Goal: Check status: Check status

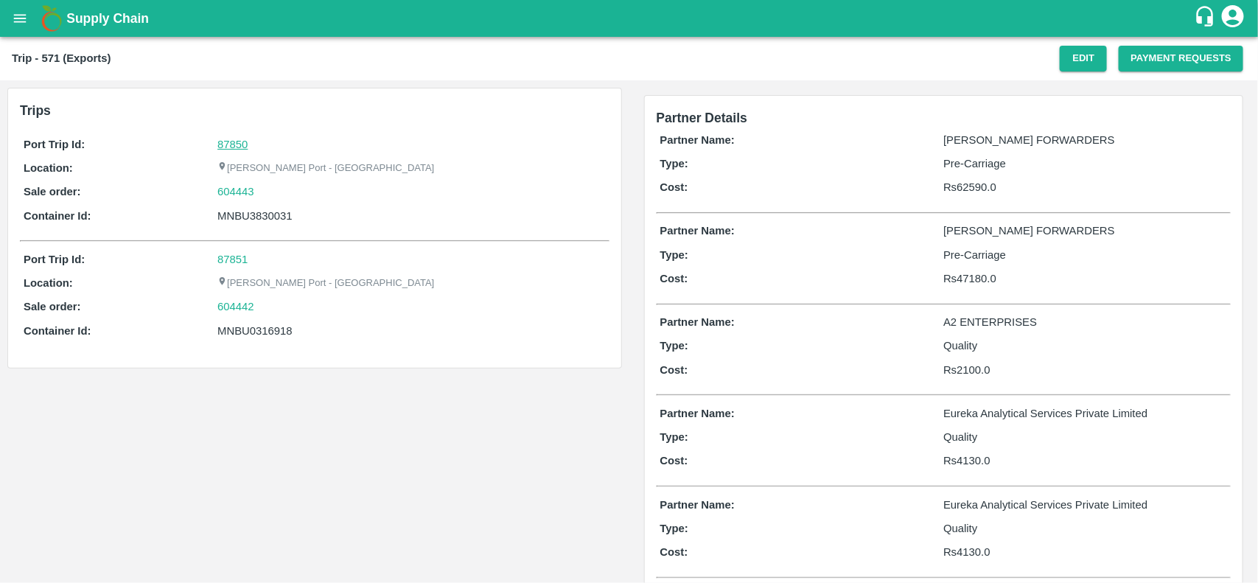
click at [233, 144] on link "87850" at bounding box center [232, 145] width 30 height 12
click at [264, 192] on div "604443" at bounding box center [411, 191] width 388 height 16
copy link "604443"
click at [264, 192] on div "604443" at bounding box center [411, 191] width 388 height 16
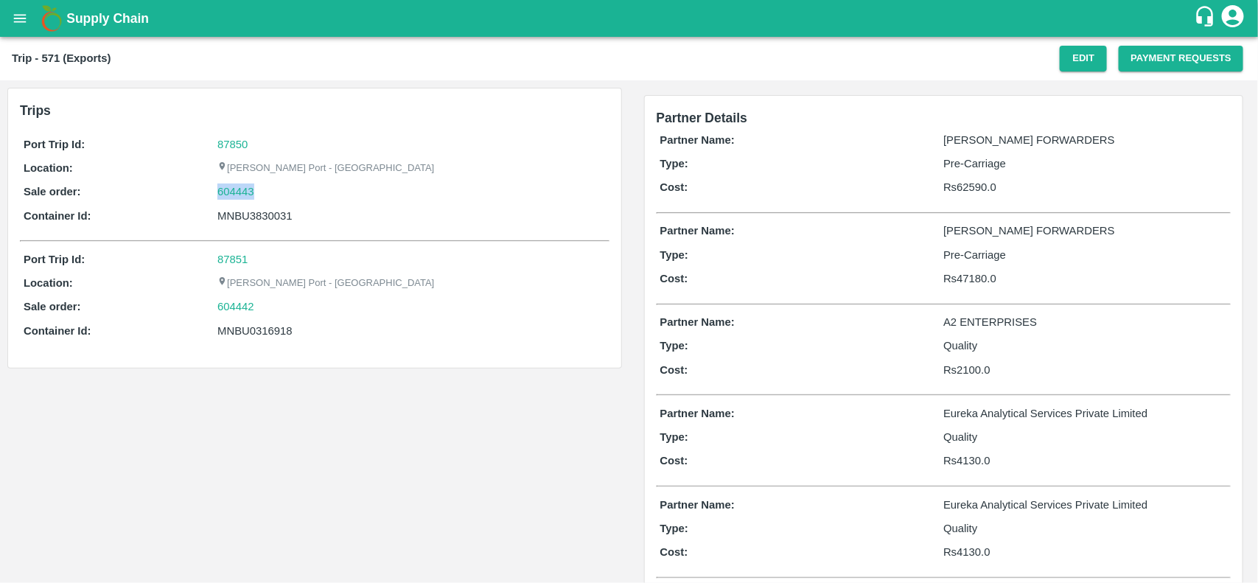
click at [264, 192] on div "604443" at bounding box center [411, 191] width 388 height 16
click at [247, 186] on link "604443" at bounding box center [235, 191] width 37 height 16
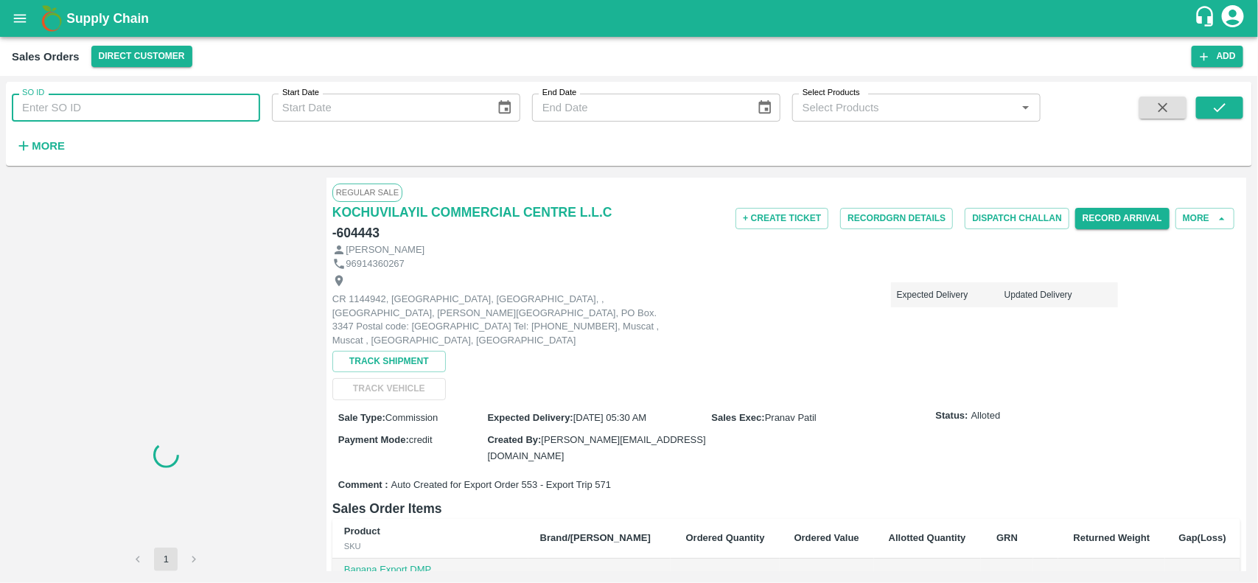
click at [144, 108] on input "SO ID" at bounding box center [136, 108] width 248 height 28
paste input "604443"
type input "604443"
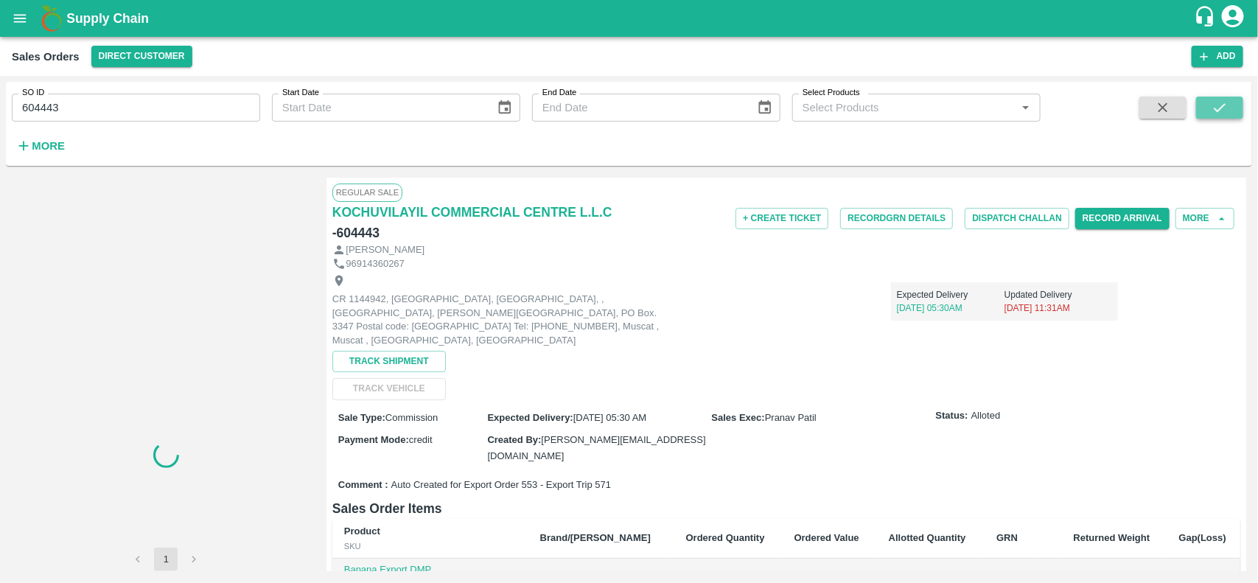
click at [1221, 118] on button "submit" at bounding box center [1219, 108] width 47 height 22
click at [1223, 115] on icon "submit" at bounding box center [1219, 107] width 16 height 16
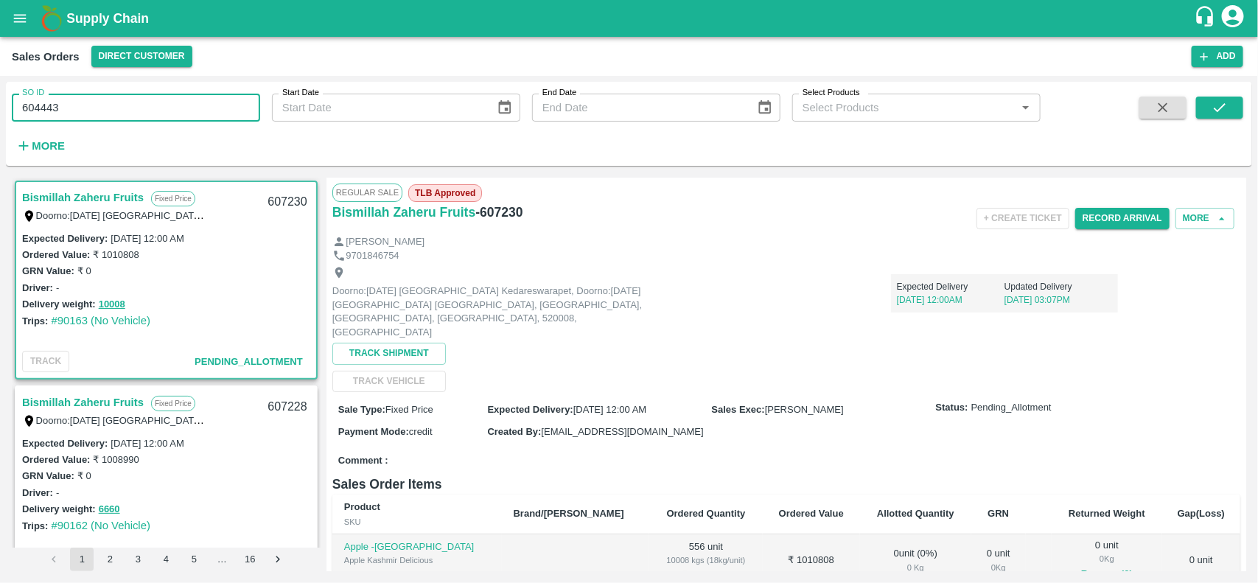
click at [147, 108] on input "604443" at bounding box center [136, 108] width 248 height 28
paste input "text"
click at [147, 108] on input "\604443" at bounding box center [136, 108] width 248 height 28
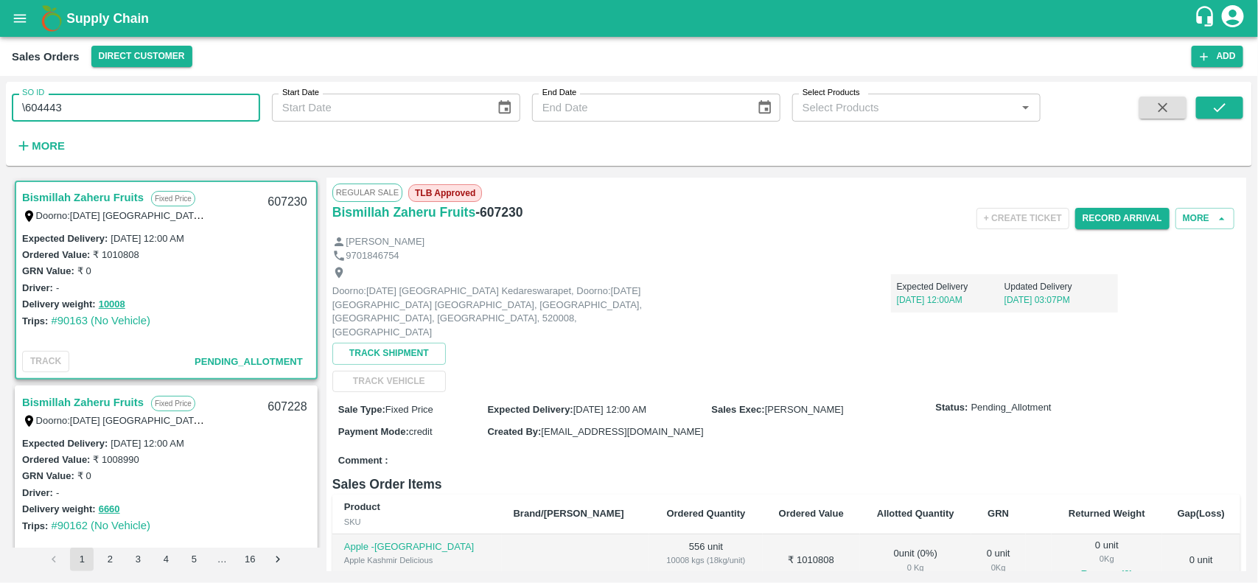
click at [147, 108] on input "\604443" at bounding box center [136, 108] width 248 height 28
type input "\604443"
click at [147, 108] on input "SO ID" at bounding box center [136, 108] width 248 height 28
paste input "text"
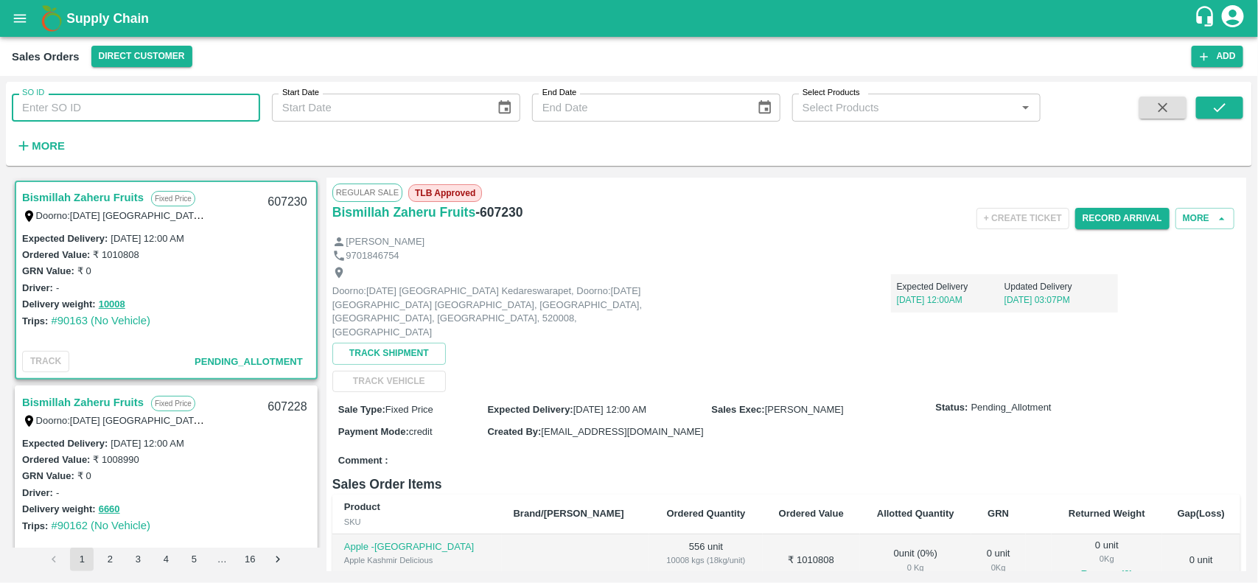
type input "604443"
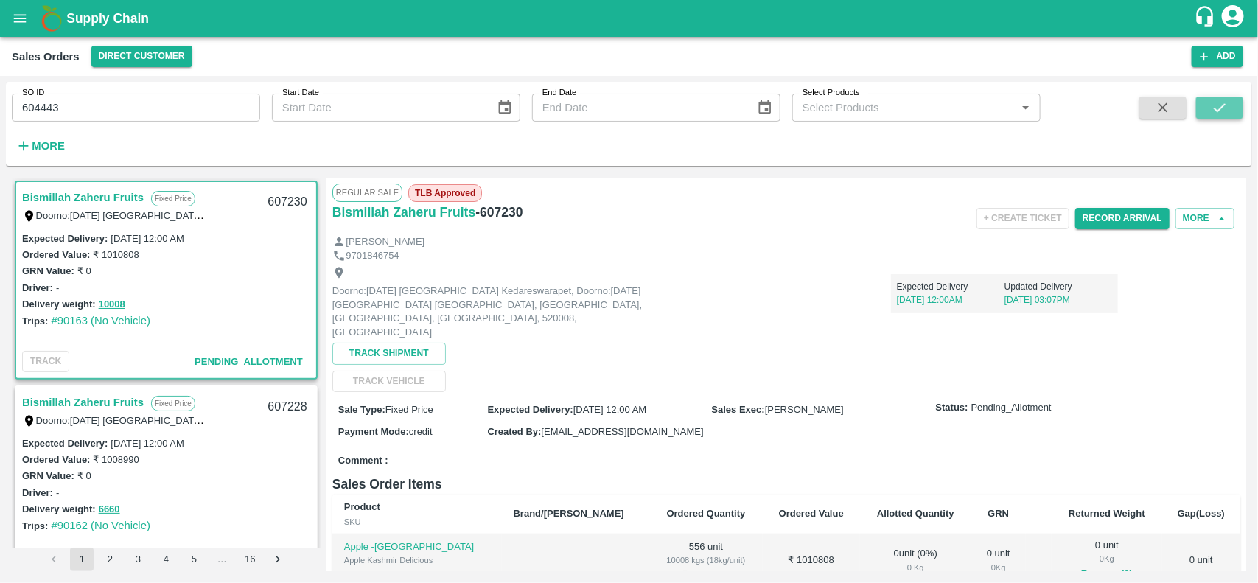
click at [1224, 112] on icon "submit" at bounding box center [1219, 107] width 16 height 16
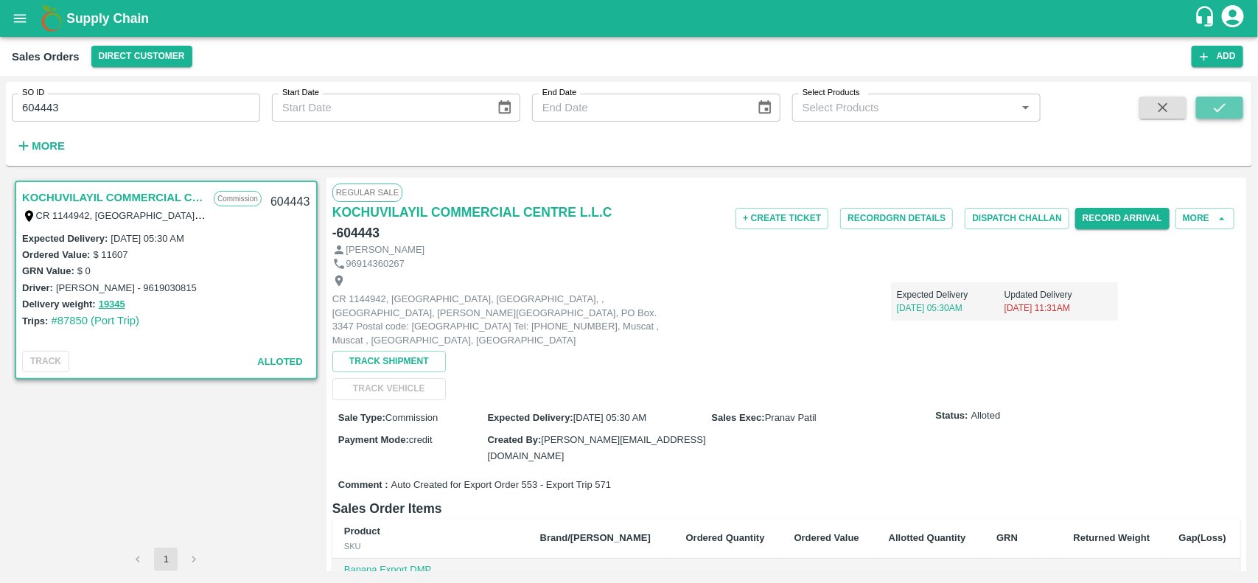
click at [1216, 114] on icon "submit" at bounding box center [1219, 107] width 16 height 16
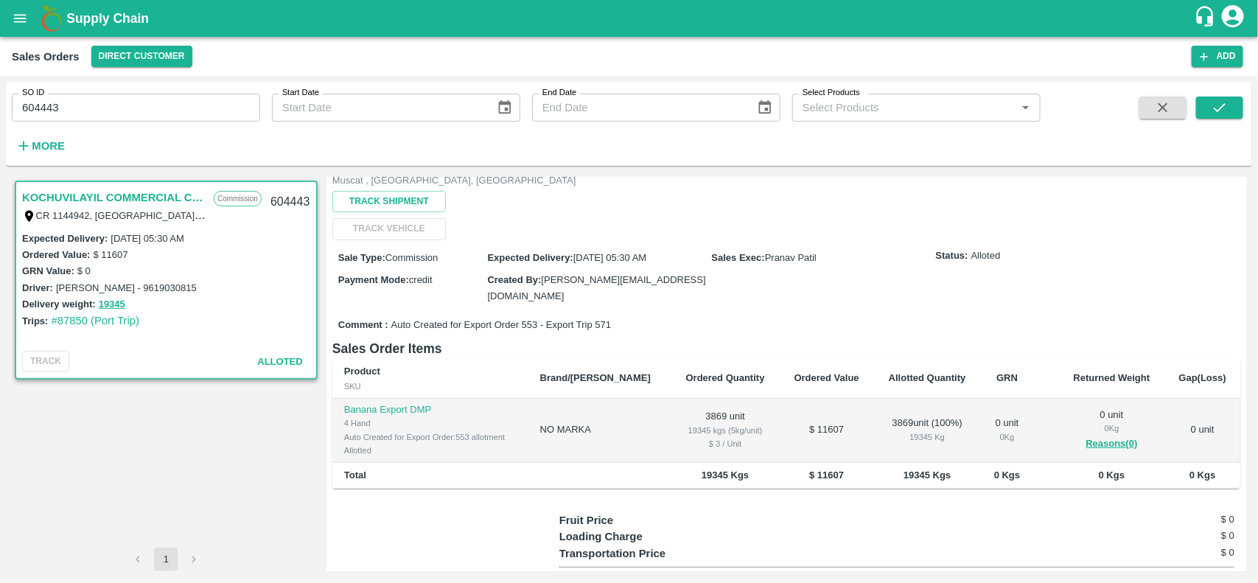
scroll to position [161, 0]
